Goal: Task Accomplishment & Management: Use online tool/utility

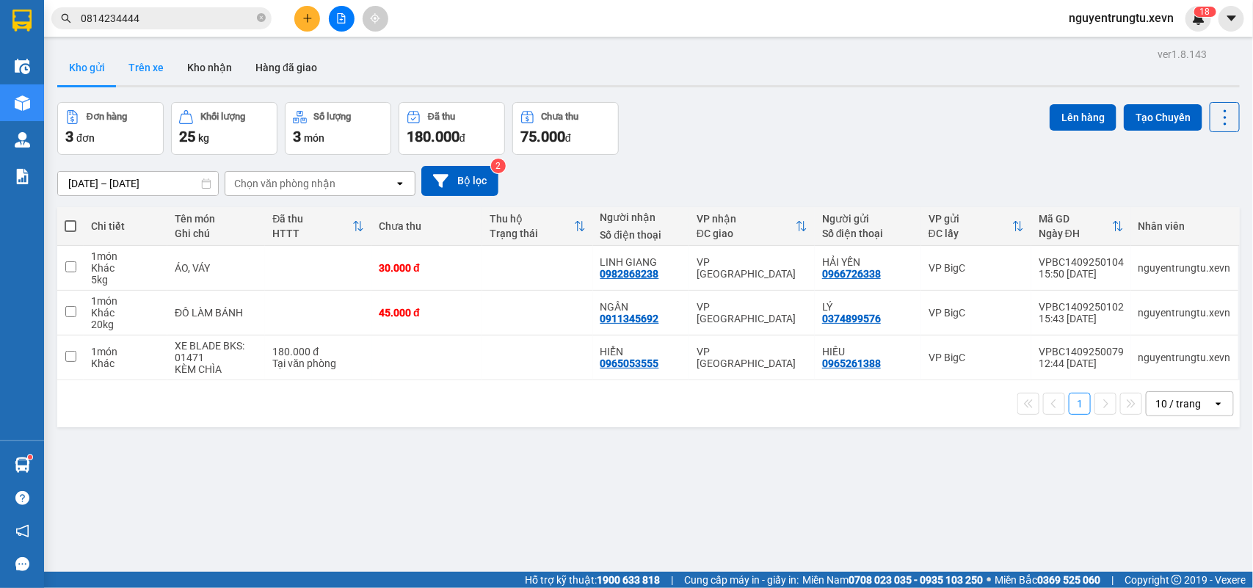
click at [138, 70] on button "Trên xe" at bounding box center [146, 67] width 59 height 35
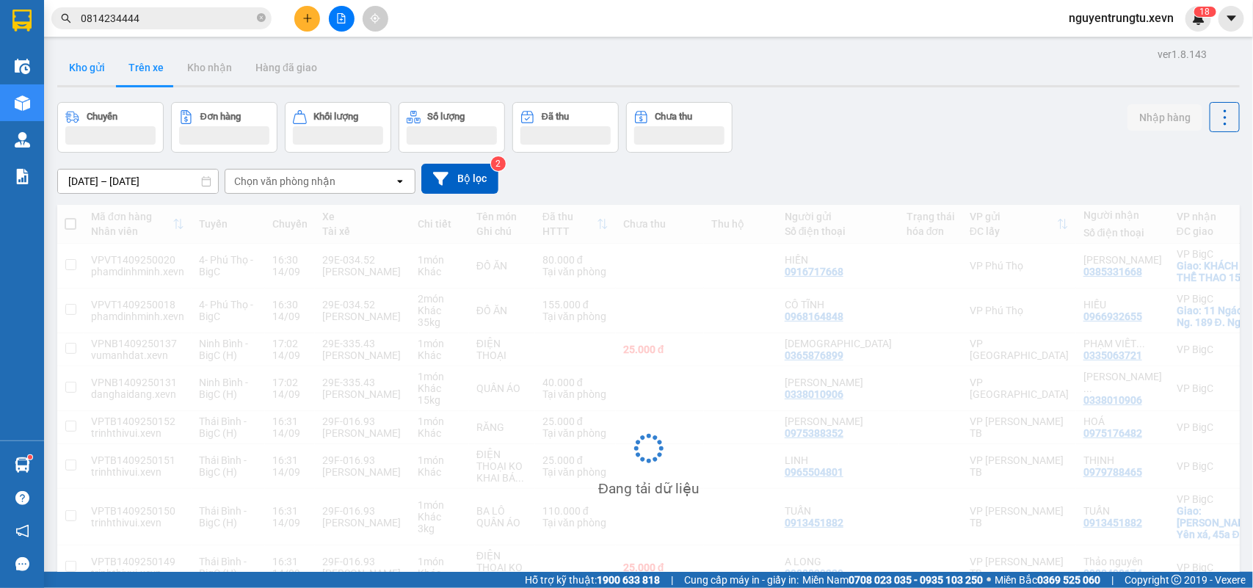
click at [97, 79] on button "Kho gửi" at bounding box center [86, 67] width 59 height 35
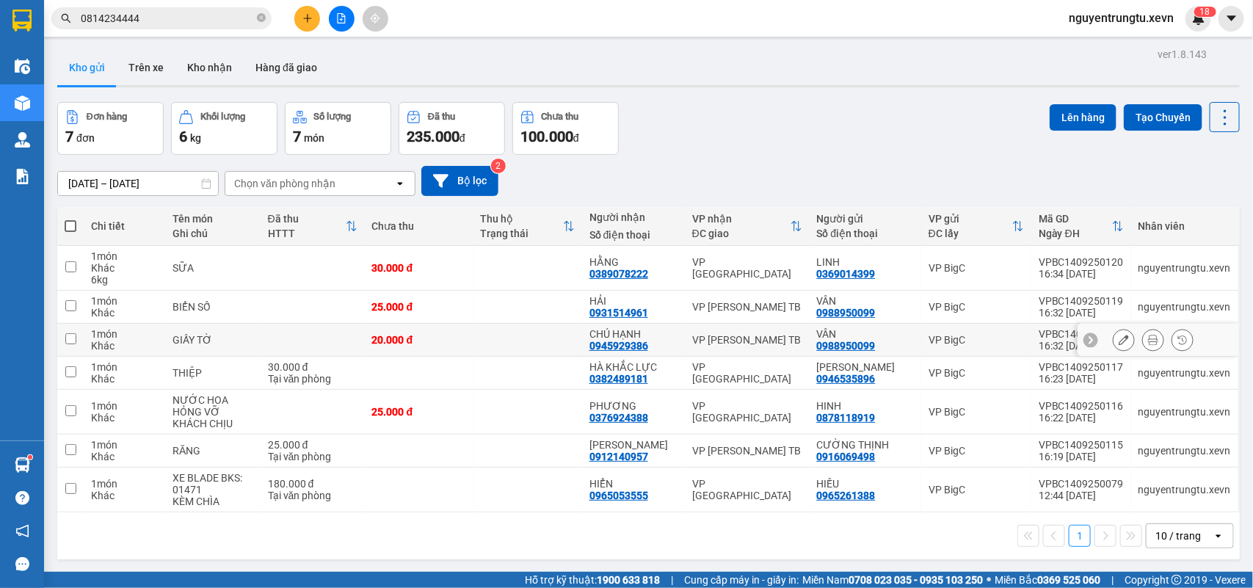
click at [75, 344] on input "checkbox" at bounding box center [70, 338] width 11 height 11
checkbox input "true"
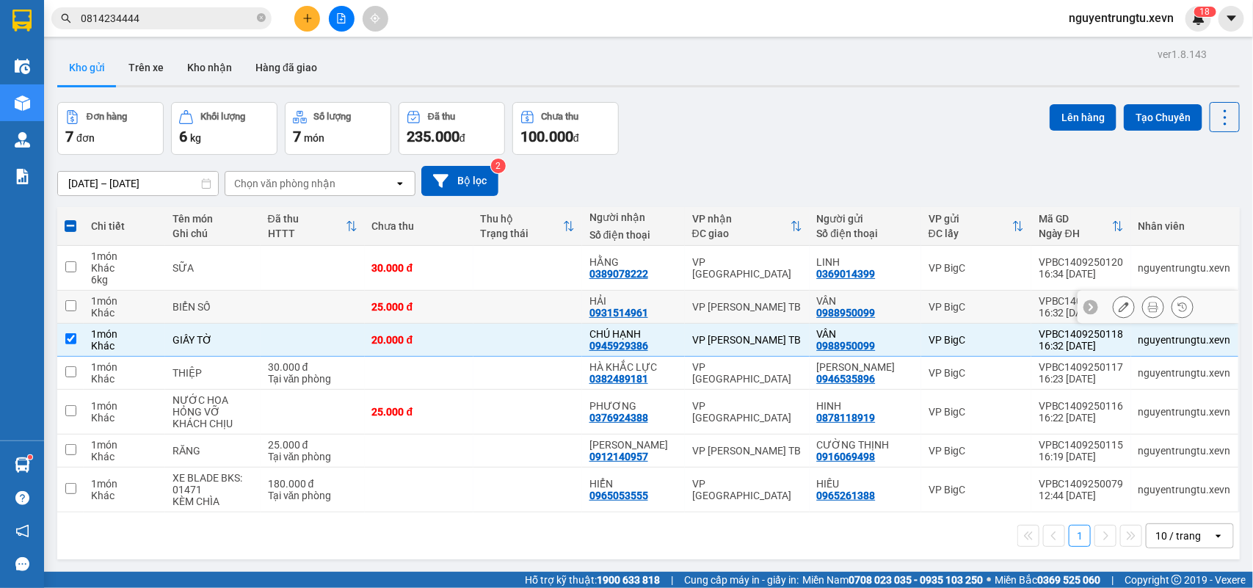
click at [74, 298] on td at bounding box center [70, 307] width 26 height 33
checkbox input "true"
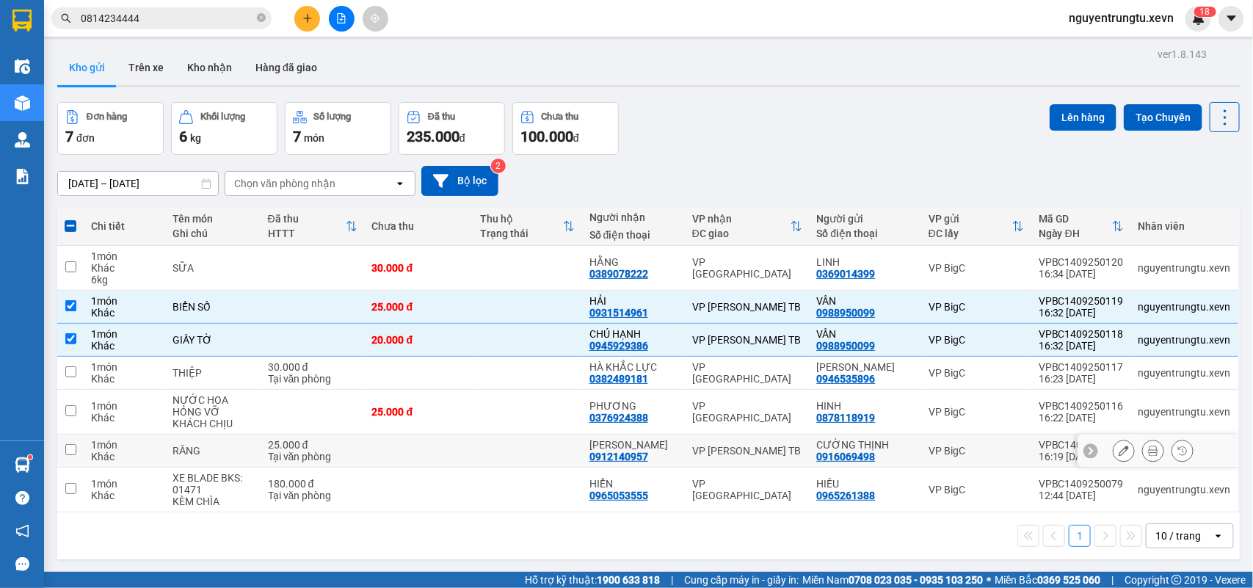
click at [68, 452] on input "checkbox" at bounding box center [70, 449] width 11 height 11
checkbox input "true"
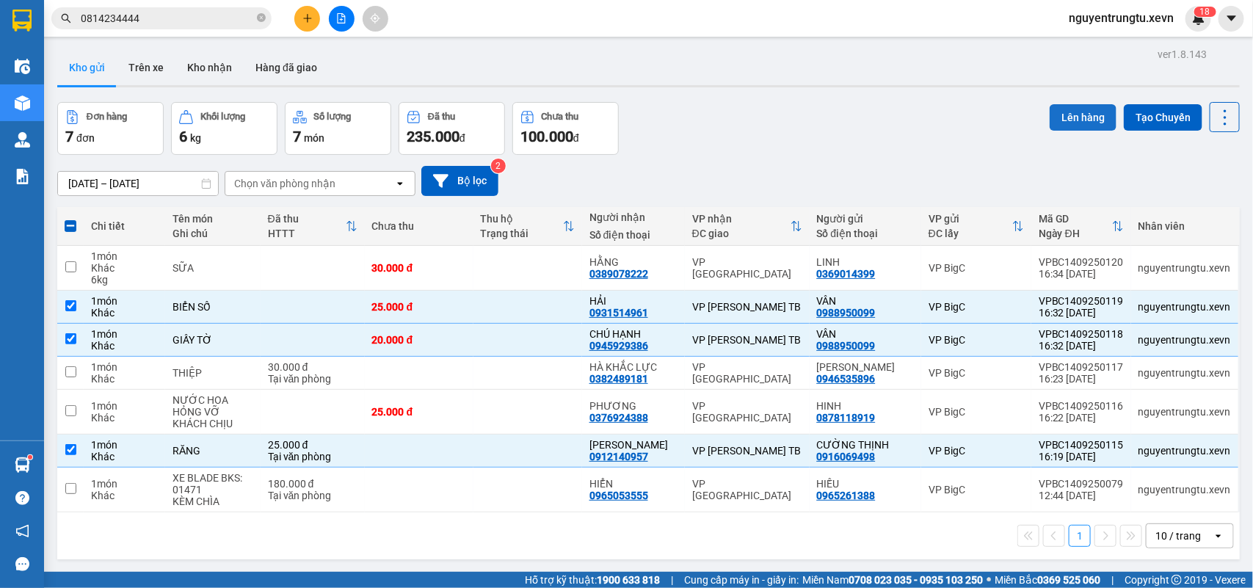
click at [1077, 123] on button "Lên hàng" at bounding box center [1083, 117] width 67 height 26
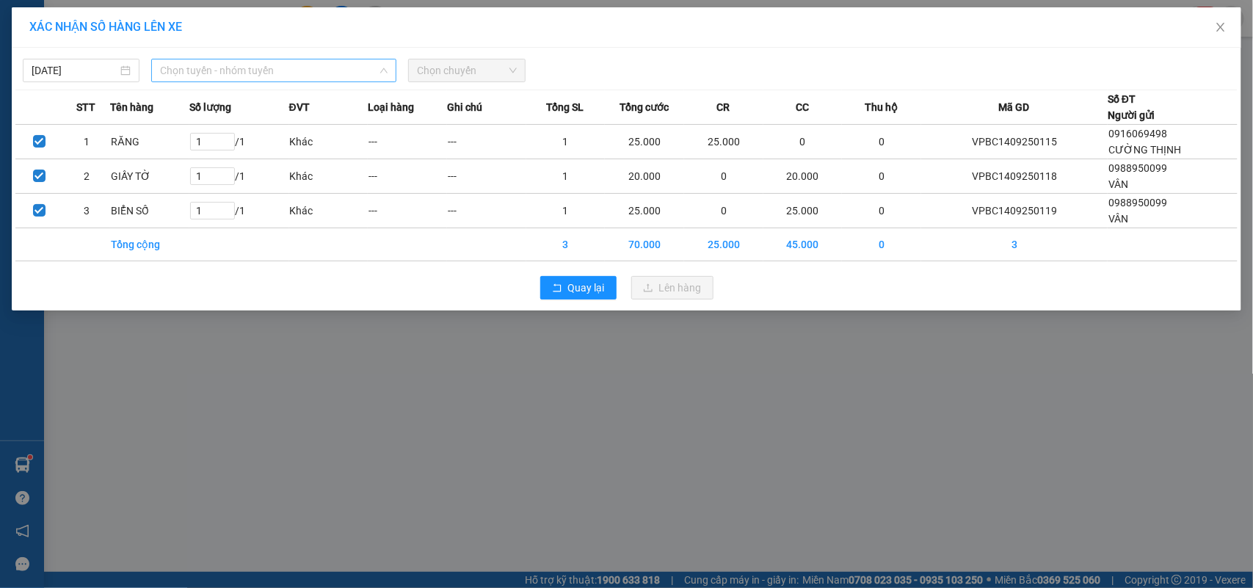
click at [272, 79] on span "Chọn tuyến - nhóm tuyến" at bounding box center [274, 70] width 228 height 22
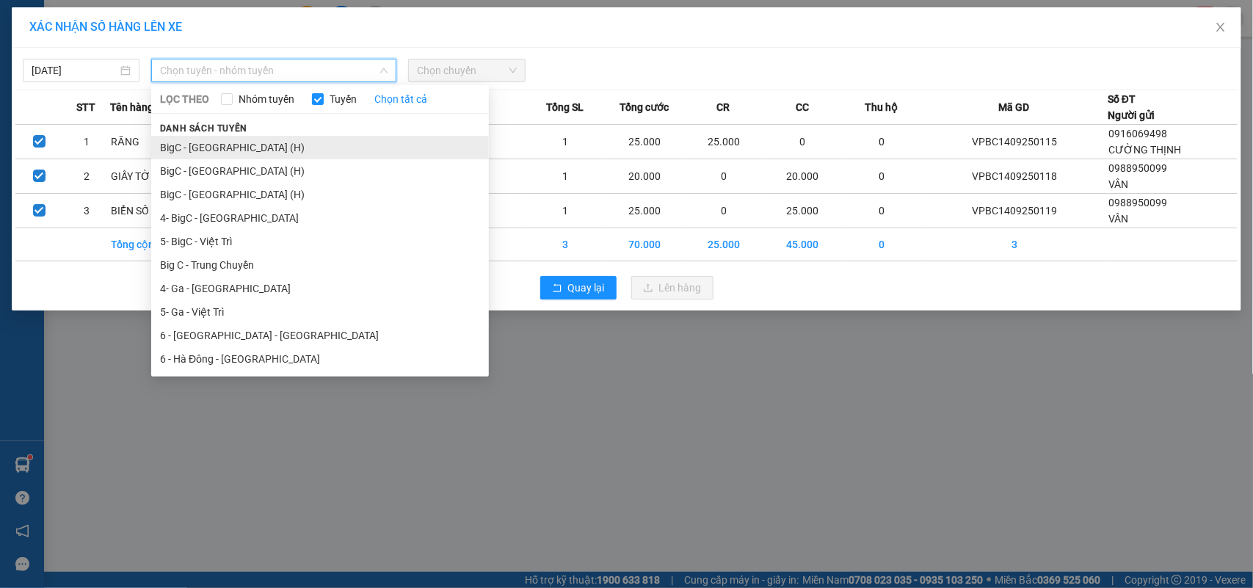
click at [279, 144] on li "BigC - [GEOGRAPHIC_DATA] (H)" at bounding box center [320, 147] width 338 height 23
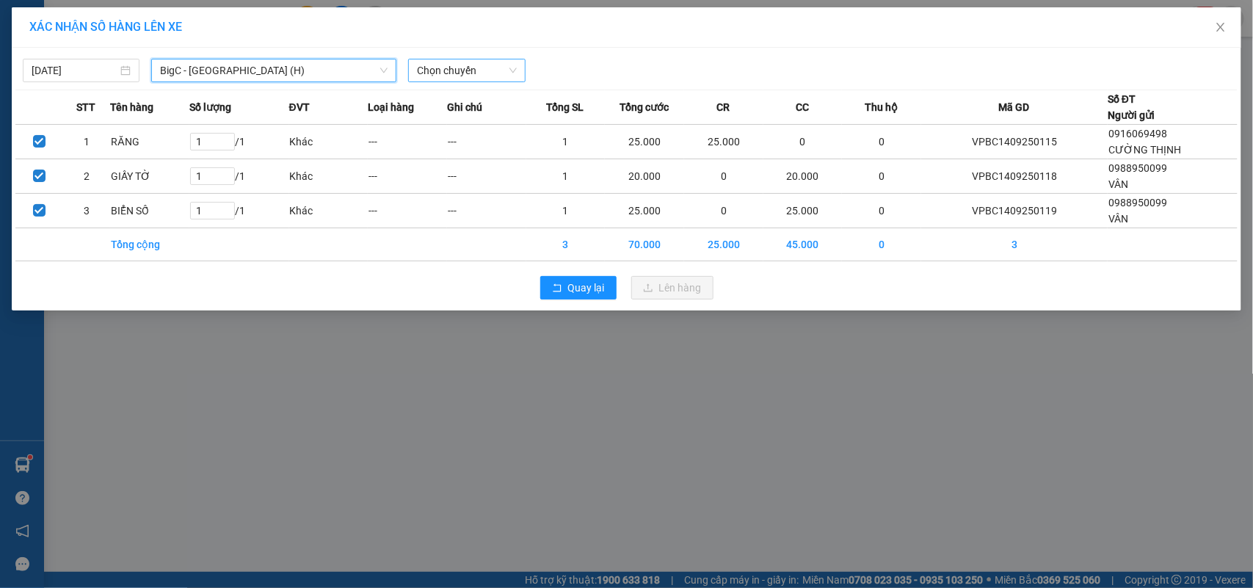
click at [460, 76] on span "Chọn chuyến" at bounding box center [466, 70] width 99 height 22
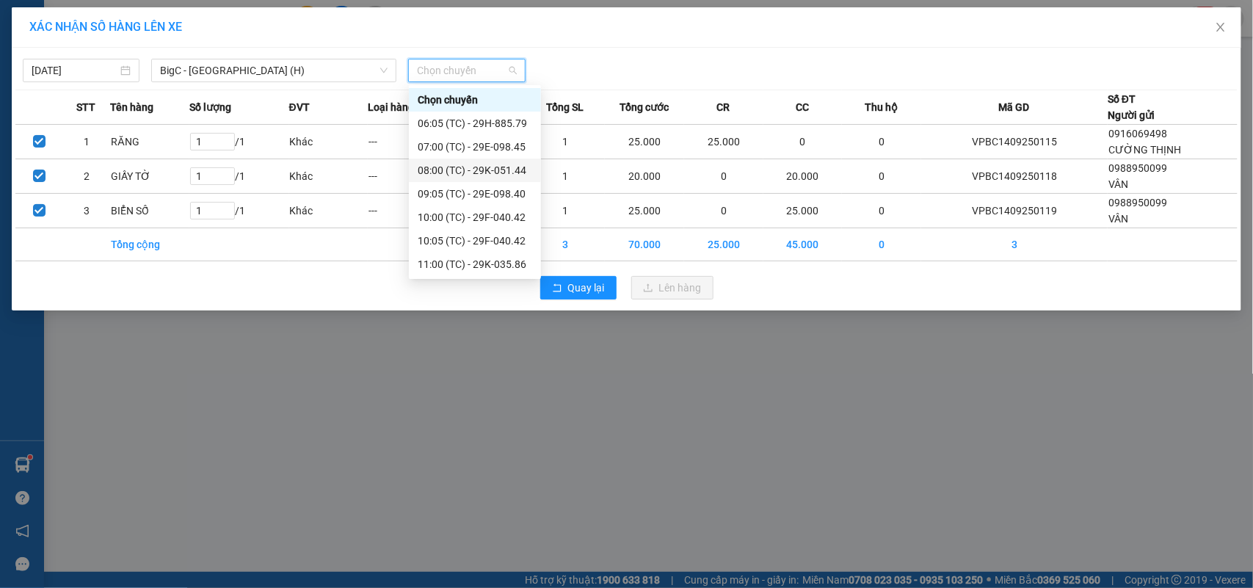
scroll to position [305, 0]
click at [485, 265] on div "17:05 (TC) - 29F-040.42" at bounding box center [475, 265] width 115 height 16
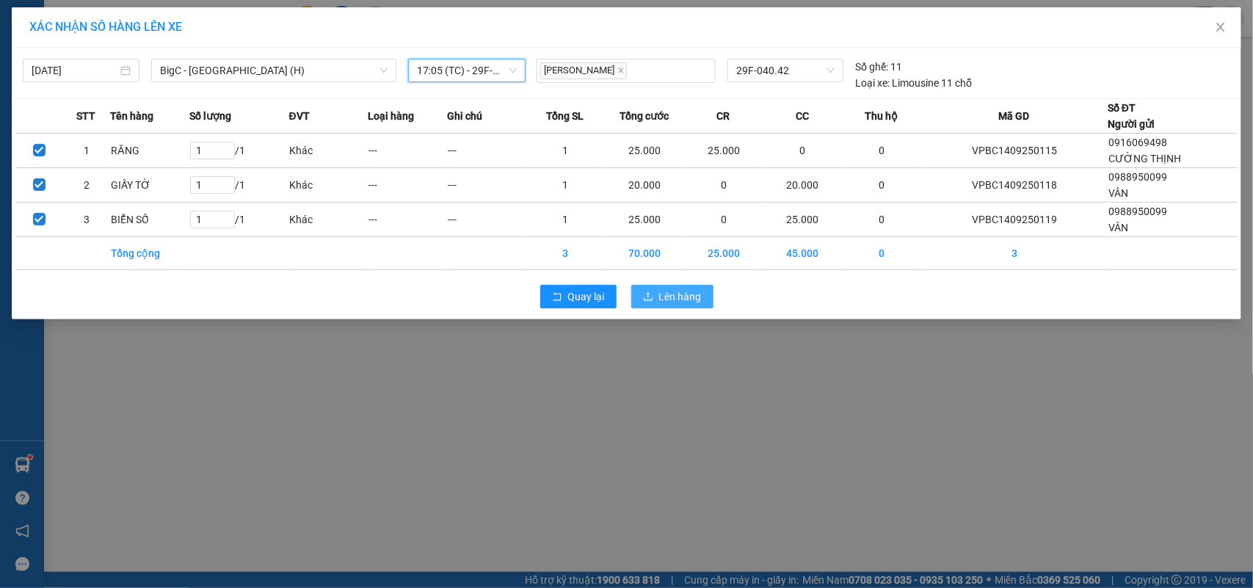
click at [690, 290] on span "Lên hàng" at bounding box center [680, 297] width 43 height 16
click at [681, 298] on span "Lên hàng" at bounding box center [680, 297] width 43 height 16
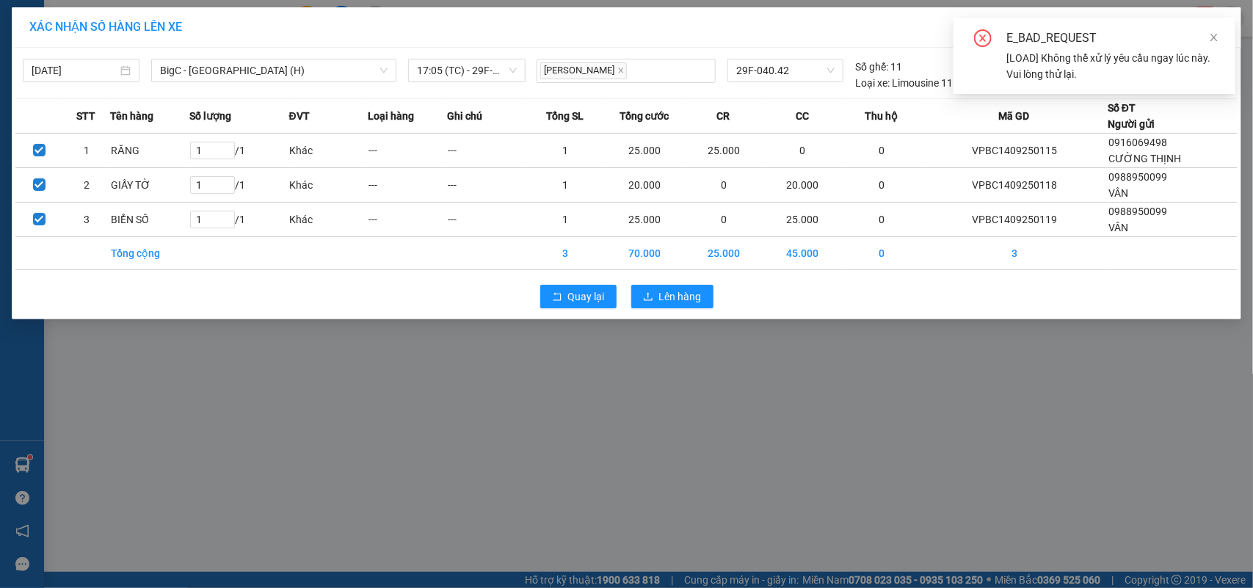
click at [655, 279] on div "Quay lại Lên hàng" at bounding box center [626, 297] width 1223 height 38
click at [655, 288] on button "Lên hàng" at bounding box center [672, 296] width 82 height 23
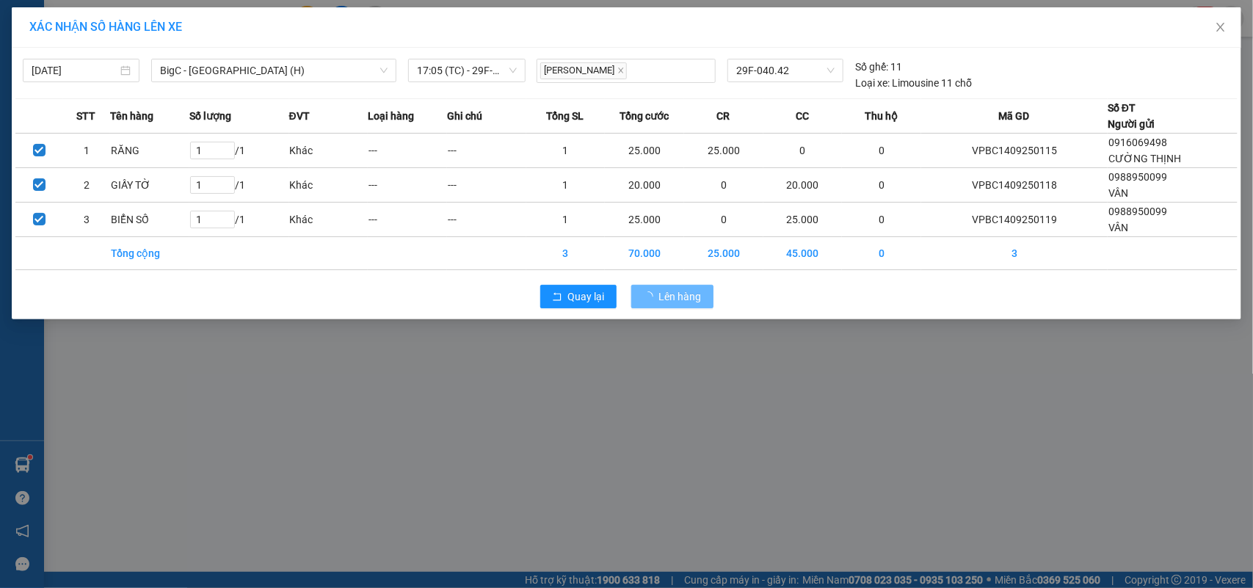
click at [699, 453] on div "XÁC NHẬN SỐ HÀNG LÊN XE [DATE] BigC - [GEOGRAPHIC_DATA] (H) LỌC THEO Nhóm tuyến…" at bounding box center [626, 294] width 1253 height 588
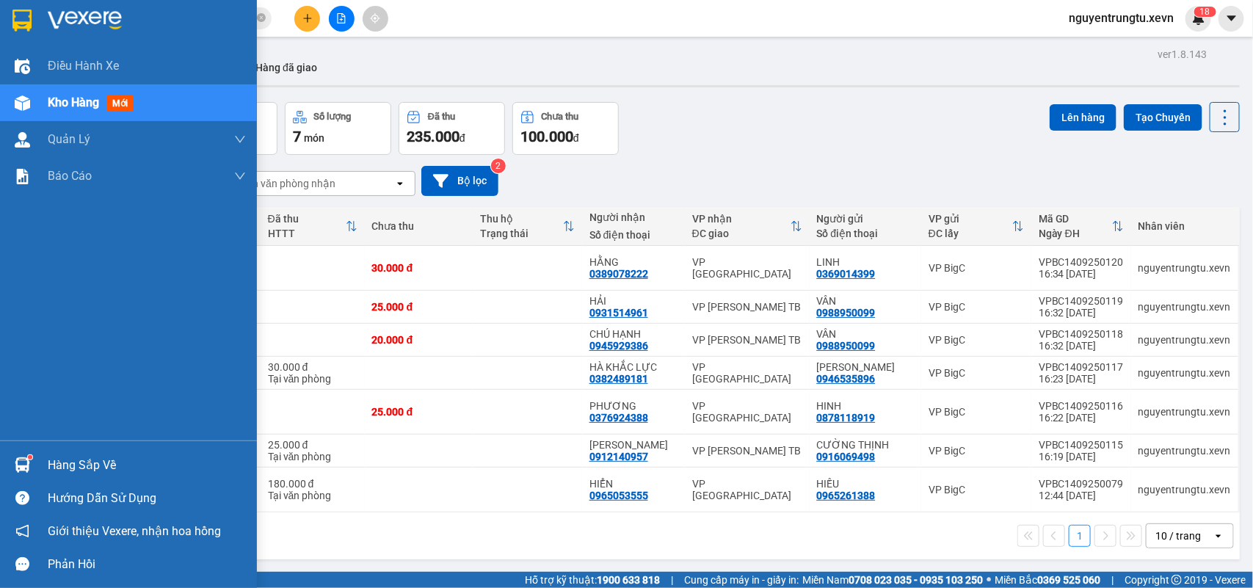
click at [50, 466] on div "Hàng sắp về" at bounding box center [147, 465] width 198 height 22
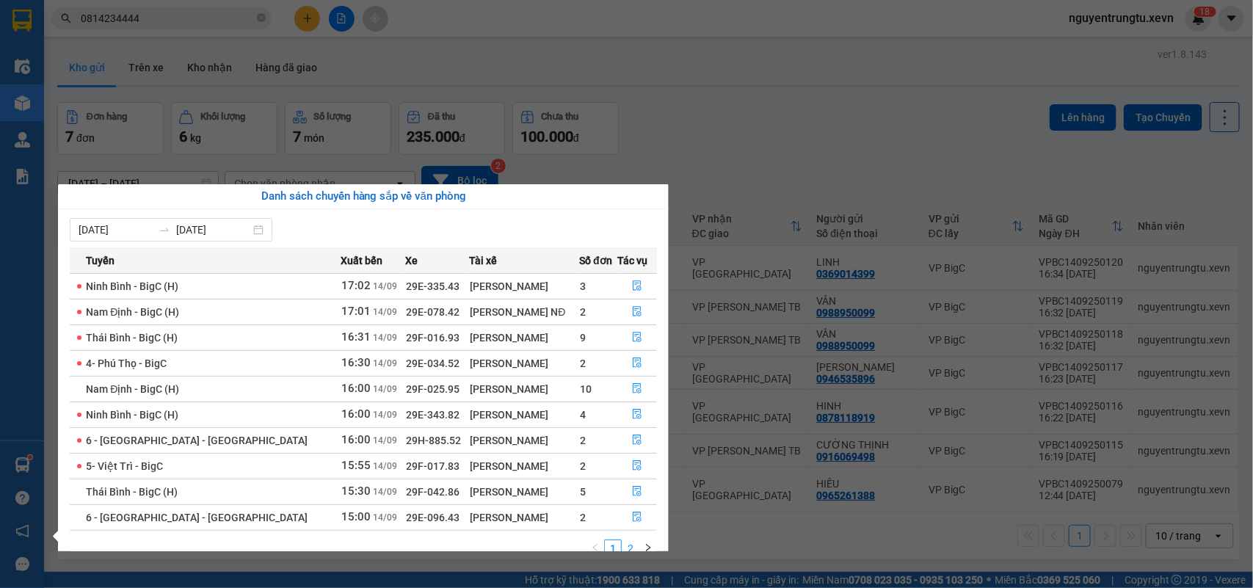
click at [629, 540] on link "2" at bounding box center [631, 548] width 16 height 16
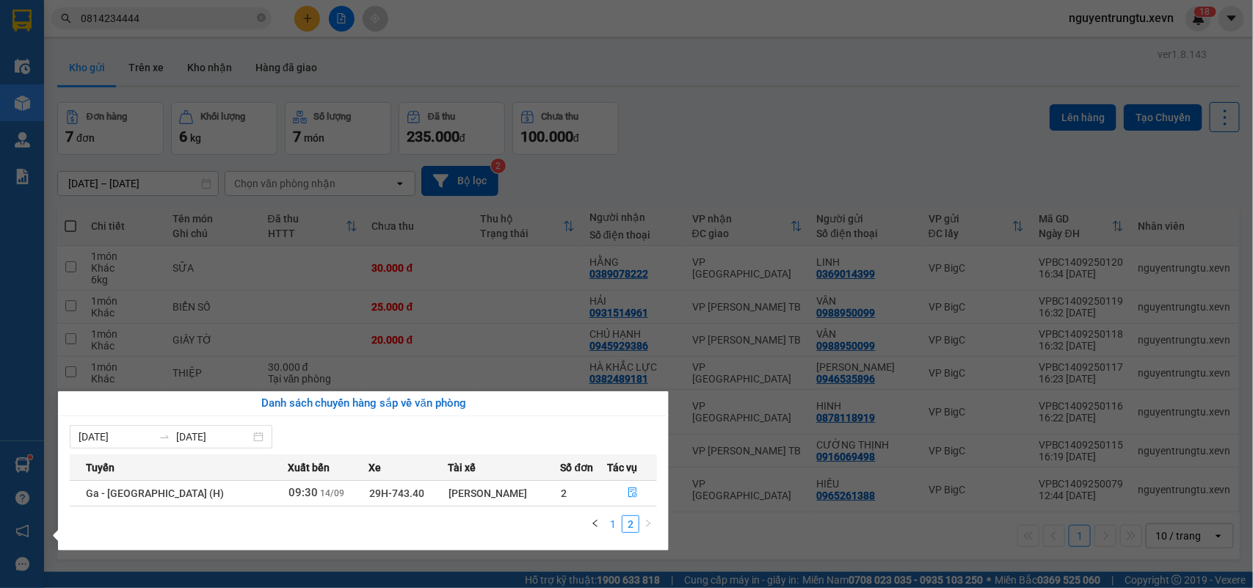
click at [612, 530] on link "1" at bounding box center [613, 524] width 16 height 16
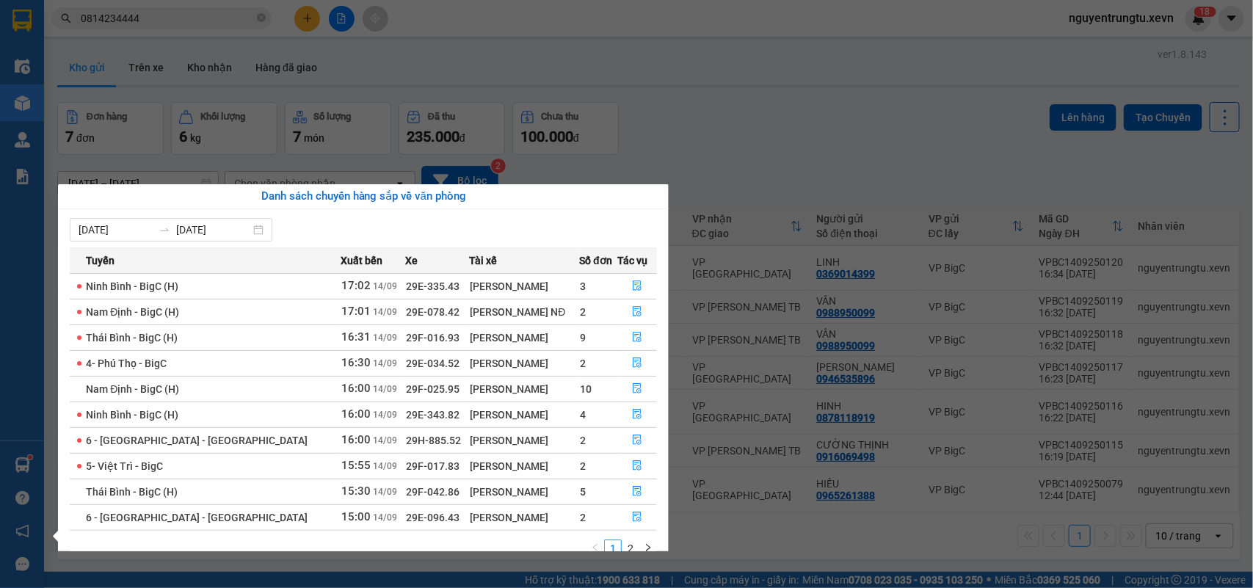
click at [406, 519] on span "29E-096.43" at bounding box center [433, 518] width 54 height 12
copy td "29E-096.43"
click at [406, 490] on span "29F-042.86" at bounding box center [433, 492] width 54 height 12
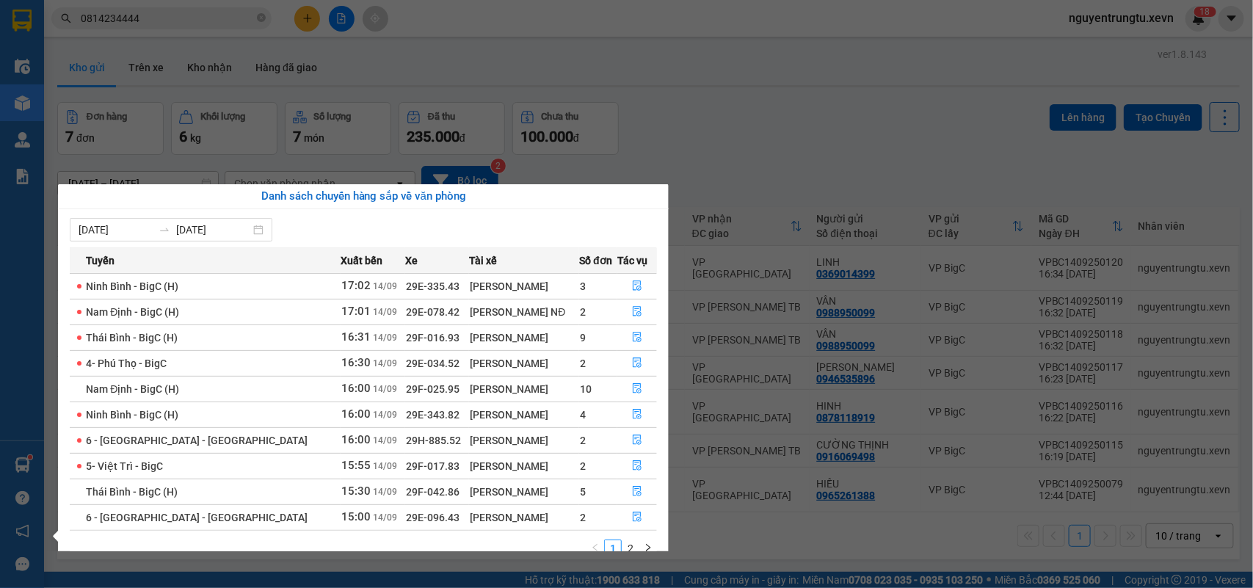
click at [406, 489] on span "29F-042.86" at bounding box center [433, 492] width 54 height 12
click at [406, 490] on span "29F-042.86" at bounding box center [433, 492] width 54 height 12
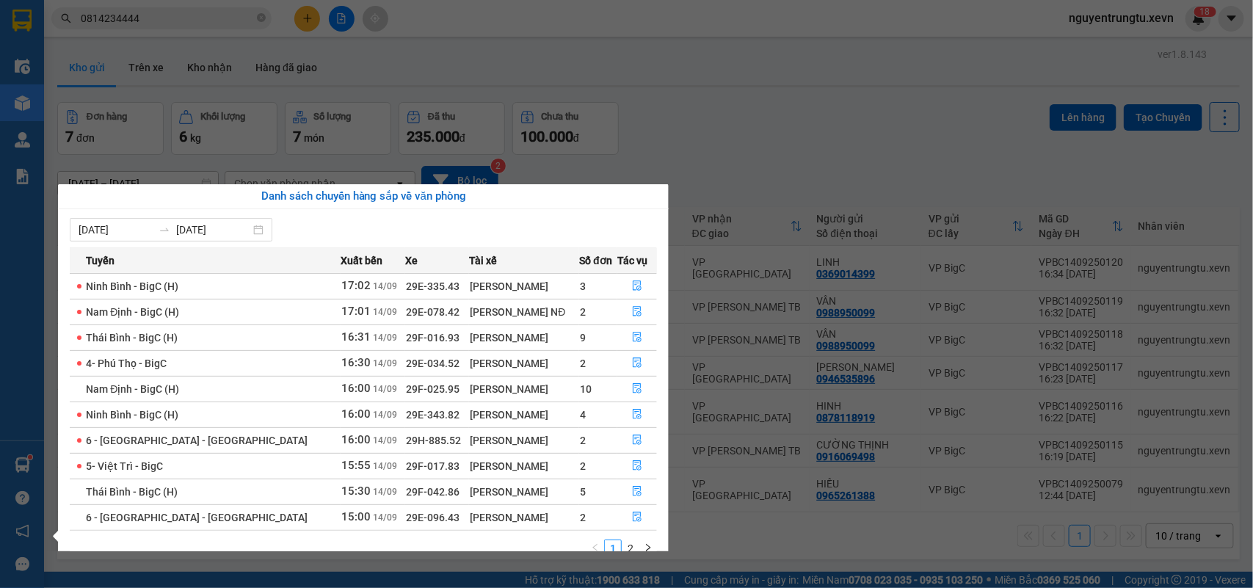
click at [406, 468] on span "29F-017.83" at bounding box center [433, 466] width 54 height 12
copy td "29F-017.83"
click at [406, 394] on span "29F-025.95" at bounding box center [433, 389] width 54 height 12
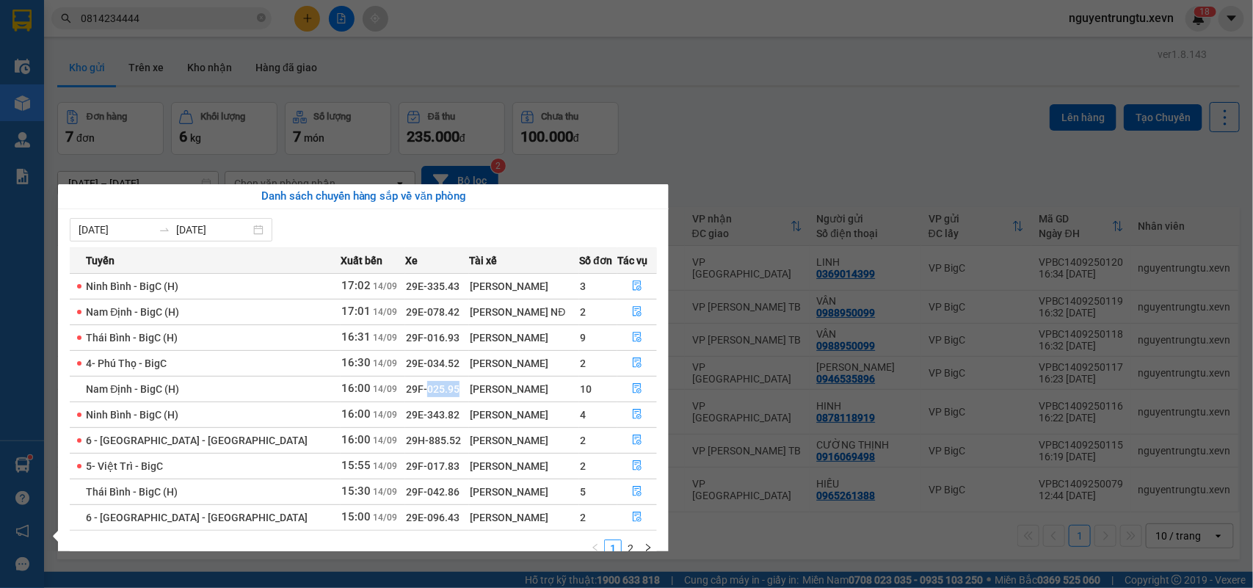
click at [406, 394] on span "29F-025.95" at bounding box center [433, 389] width 54 height 12
copy td "29F-025.95"
click at [406, 524] on span "29E-096.43" at bounding box center [433, 518] width 54 height 12
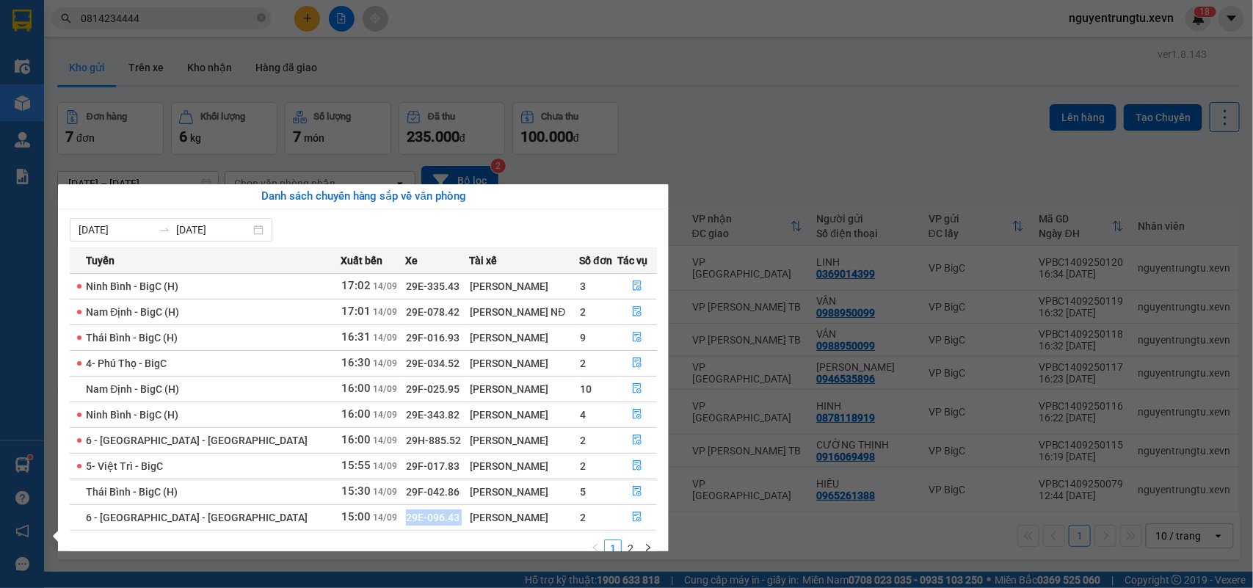
click at [406, 524] on span "29E-096.43" at bounding box center [433, 518] width 54 height 12
copy td "29E-096.43"
click at [855, 112] on section "Kết quả tìm kiếm ( 1 ) Bộ lọc Thuộc VP này [PERSON_NAME] thái Món hàng Thu hộ T…" at bounding box center [626, 294] width 1253 height 588
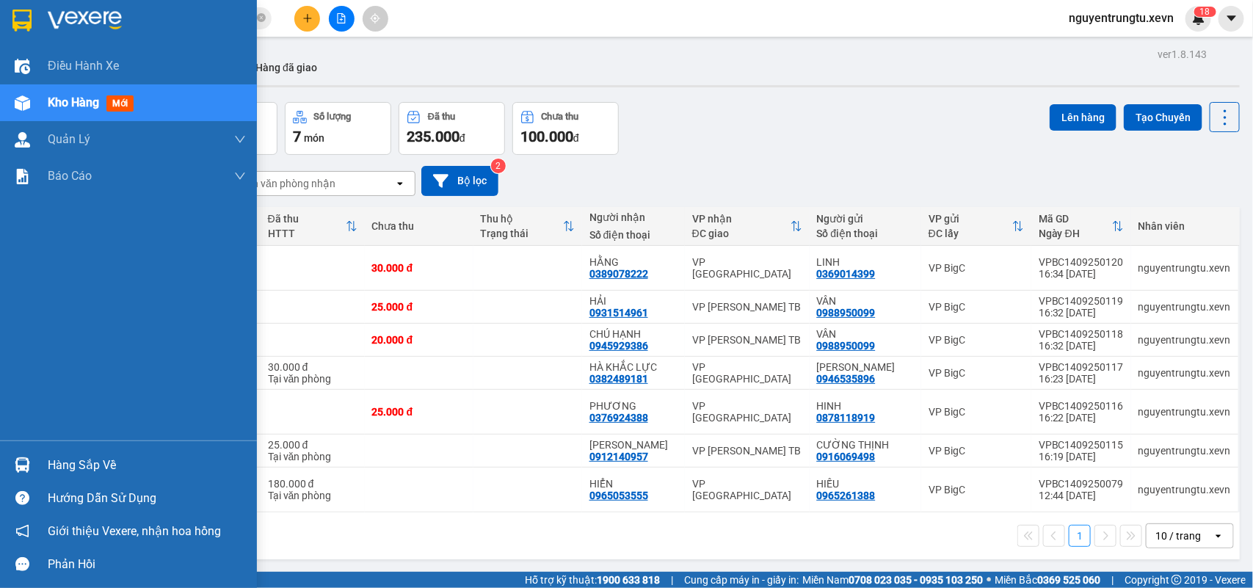
click at [26, 470] on img at bounding box center [22, 464] width 15 height 15
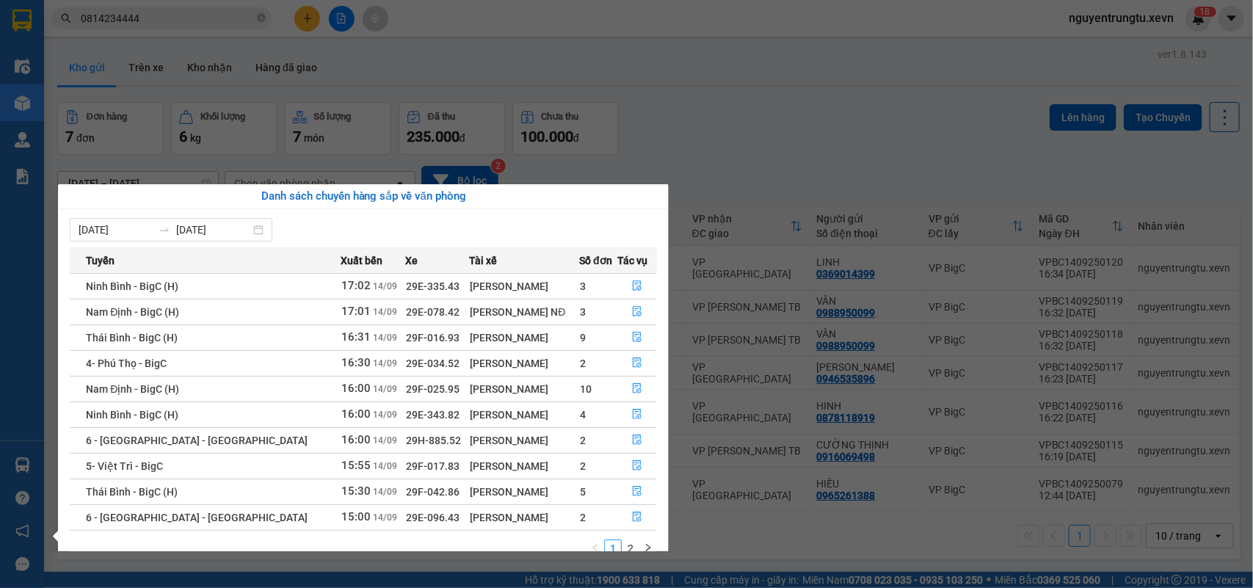
scroll to position [26, 0]
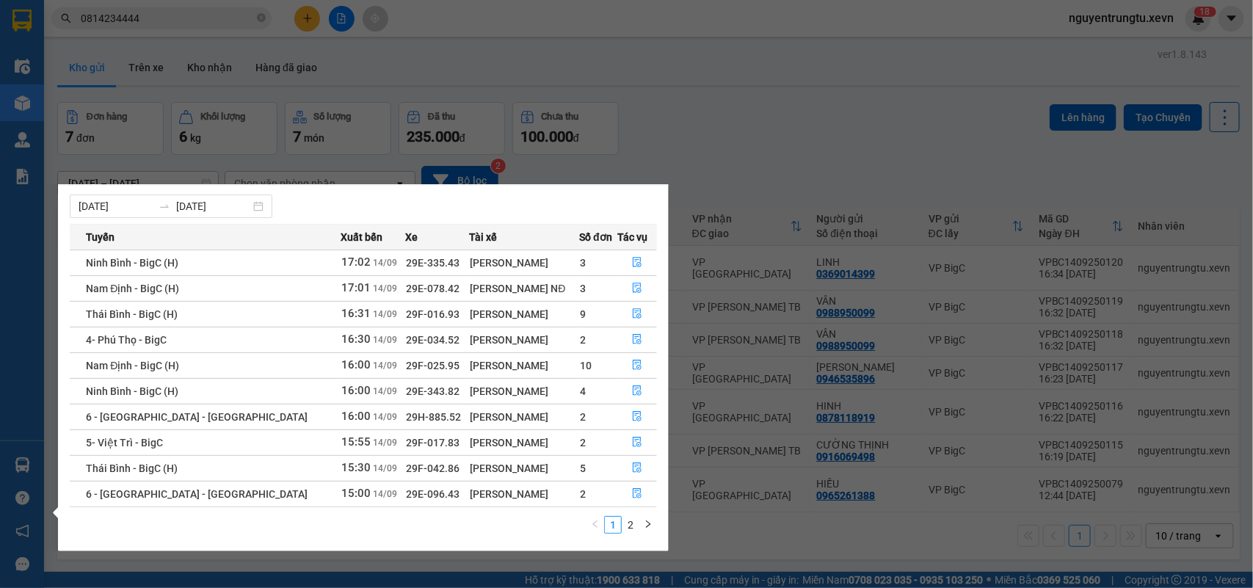
click at [406, 494] on span "29E-096.43" at bounding box center [433, 494] width 54 height 12
copy td "29E-096.43"
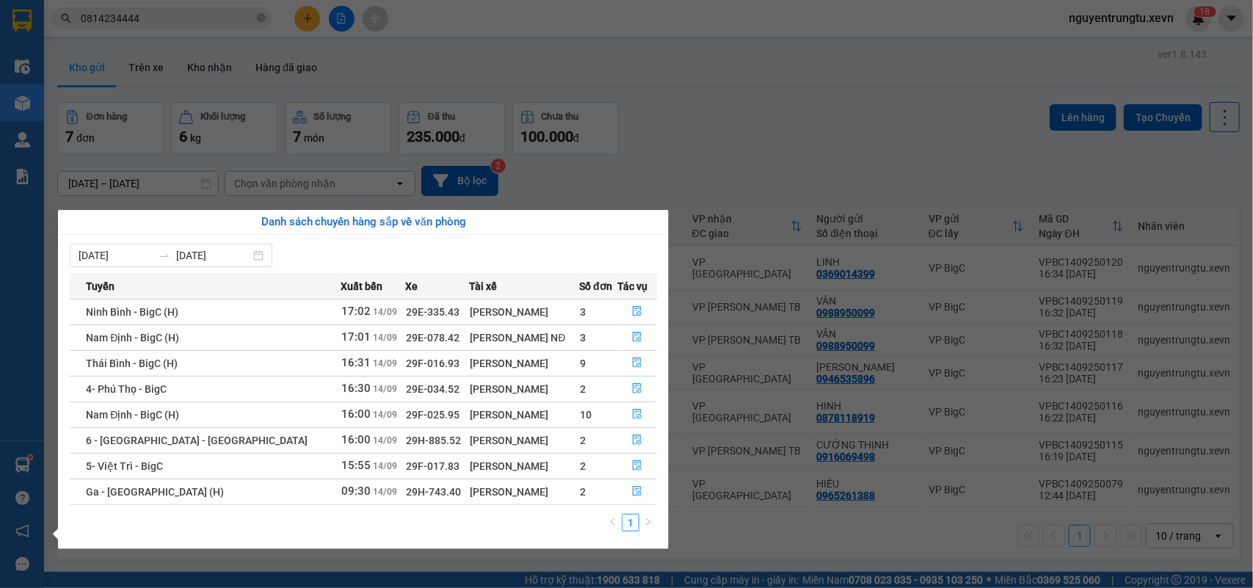
scroll to position [0, 0]
click at [239, 54] on section "Kết quả tìm kiếm ( 1 ) Bộ lọc Thuộc VP này [PERSON_NAME] thái Món hàng Thu hộ T…" at bounding box center [626, 294] width 1253 height 588
